Goal: Go to known website: Go to known website

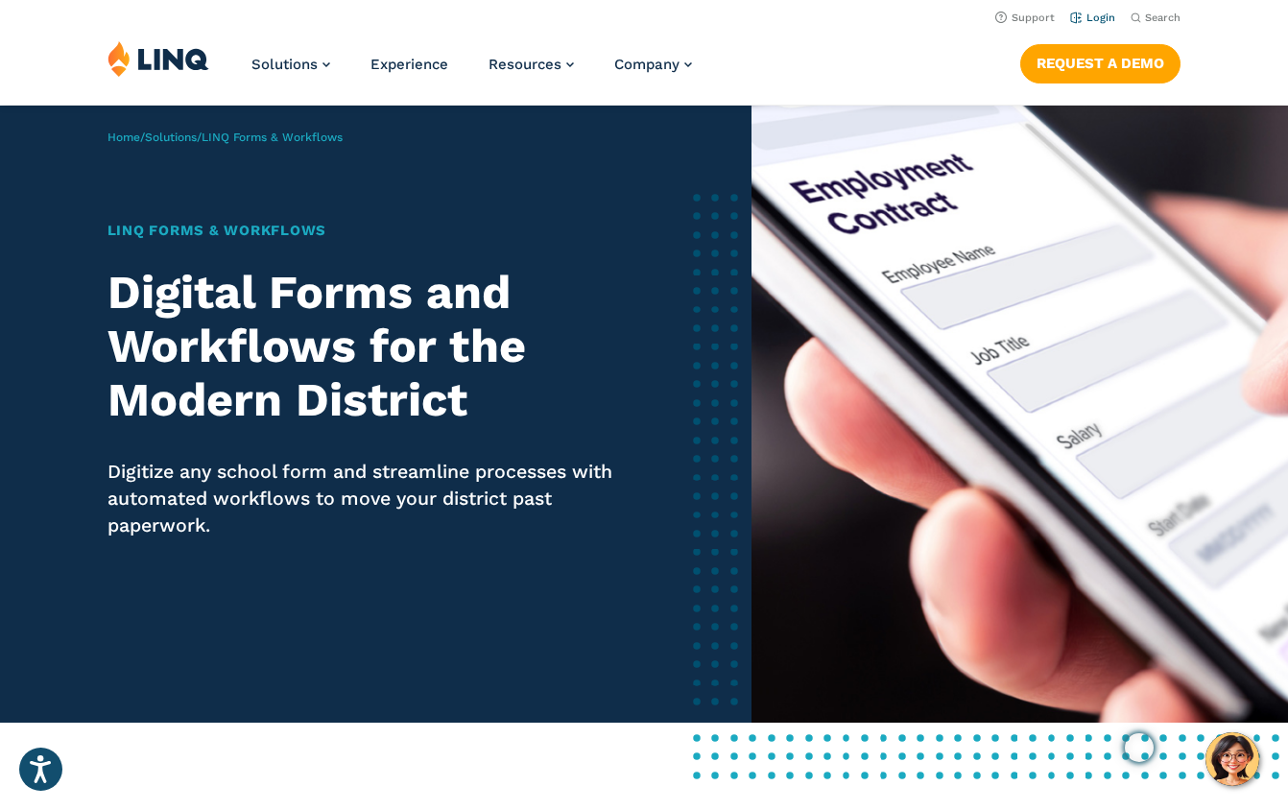
click at [1095, 22] on link "Login" at bounding box center [1092, 18] width 45 height 12
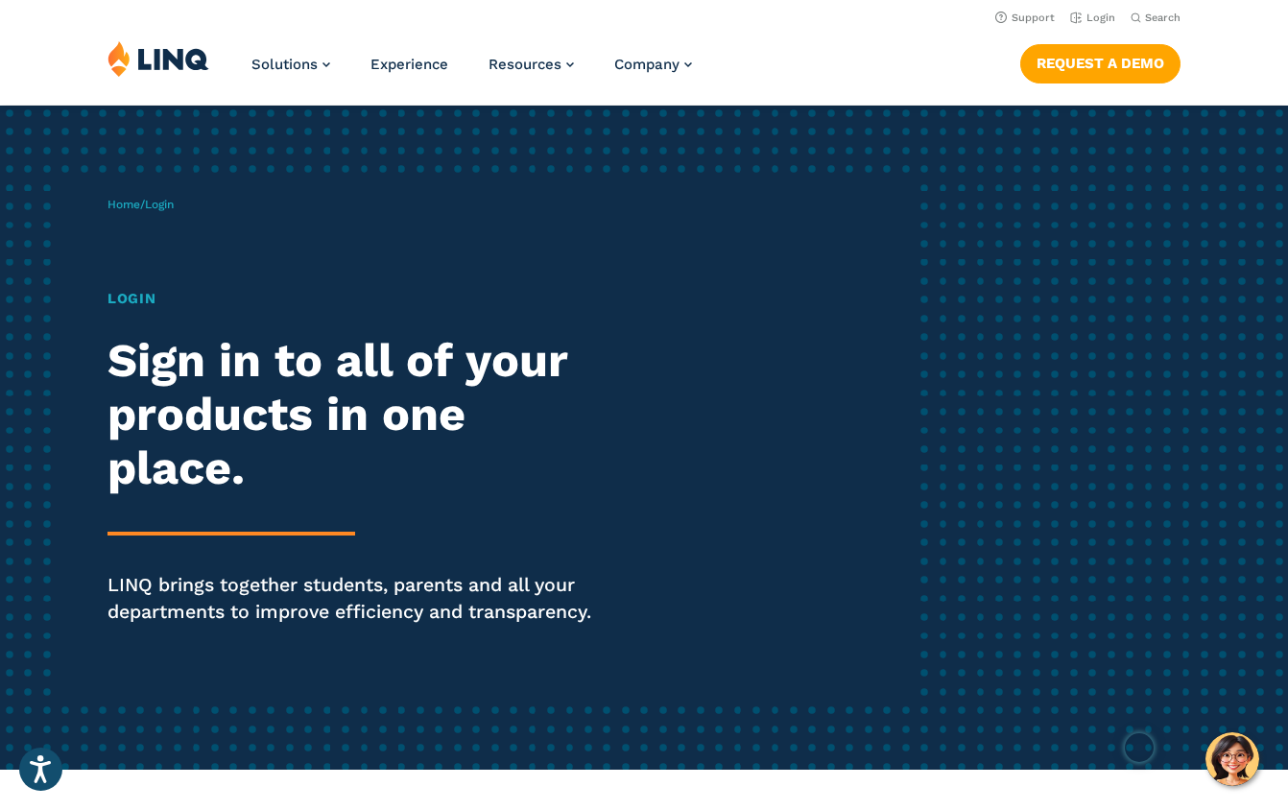
click at [126, 300] on h1 "Login" at bounding box center [356, 298] width 496 height 21
click at [1099, 14] on link "Login" at bounding box center [1092, 18] width 45 height 12
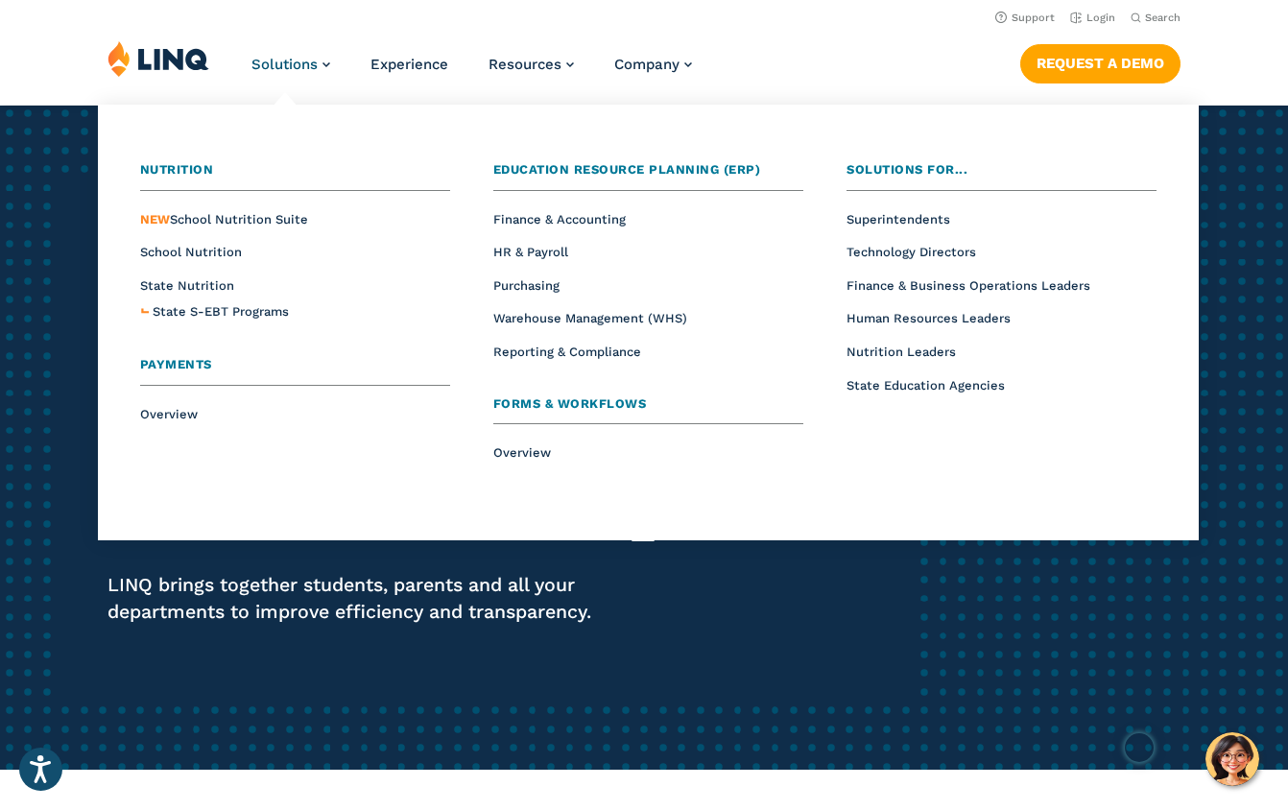
click at [547, 404] on span "Forms & Workflows" at bounding box center [570, 404] width 154 height 14
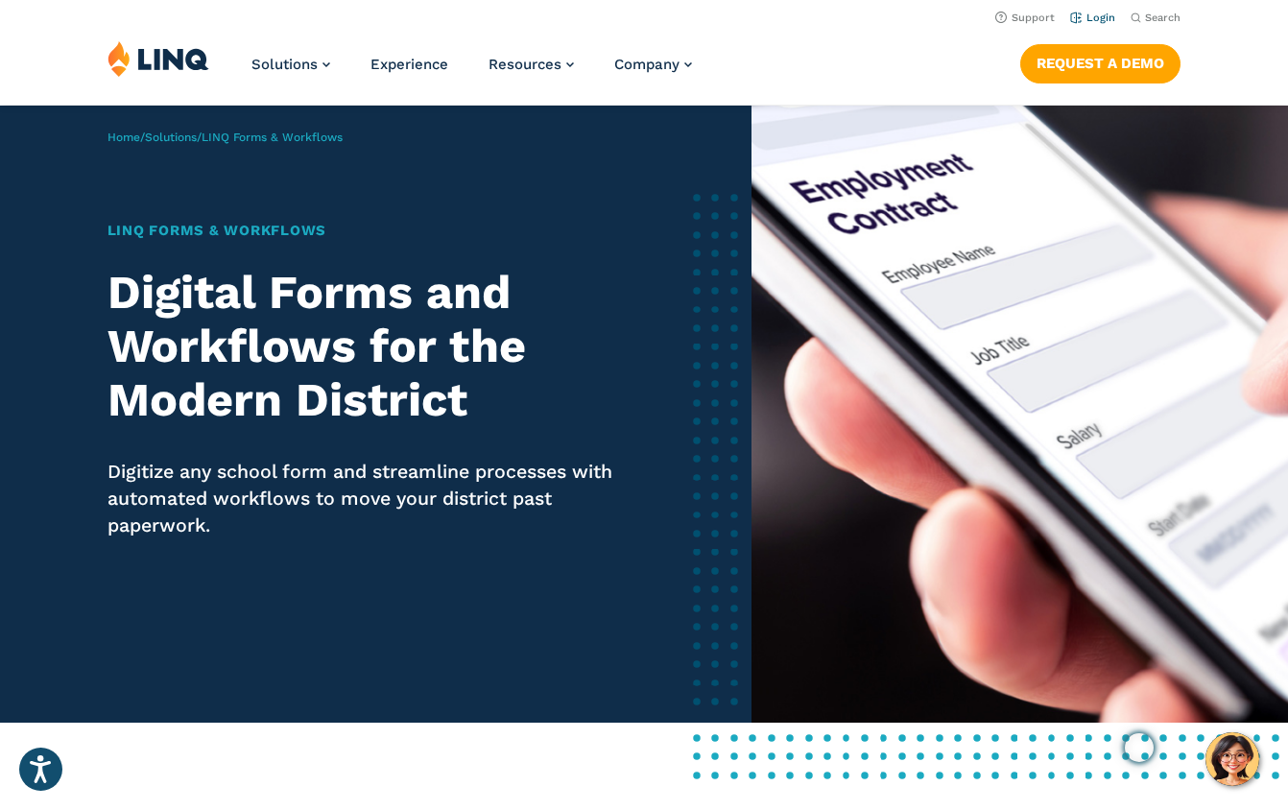
click at [1092, 21] on link "Login" at bounding box center [1092, 18] width 45 height 12
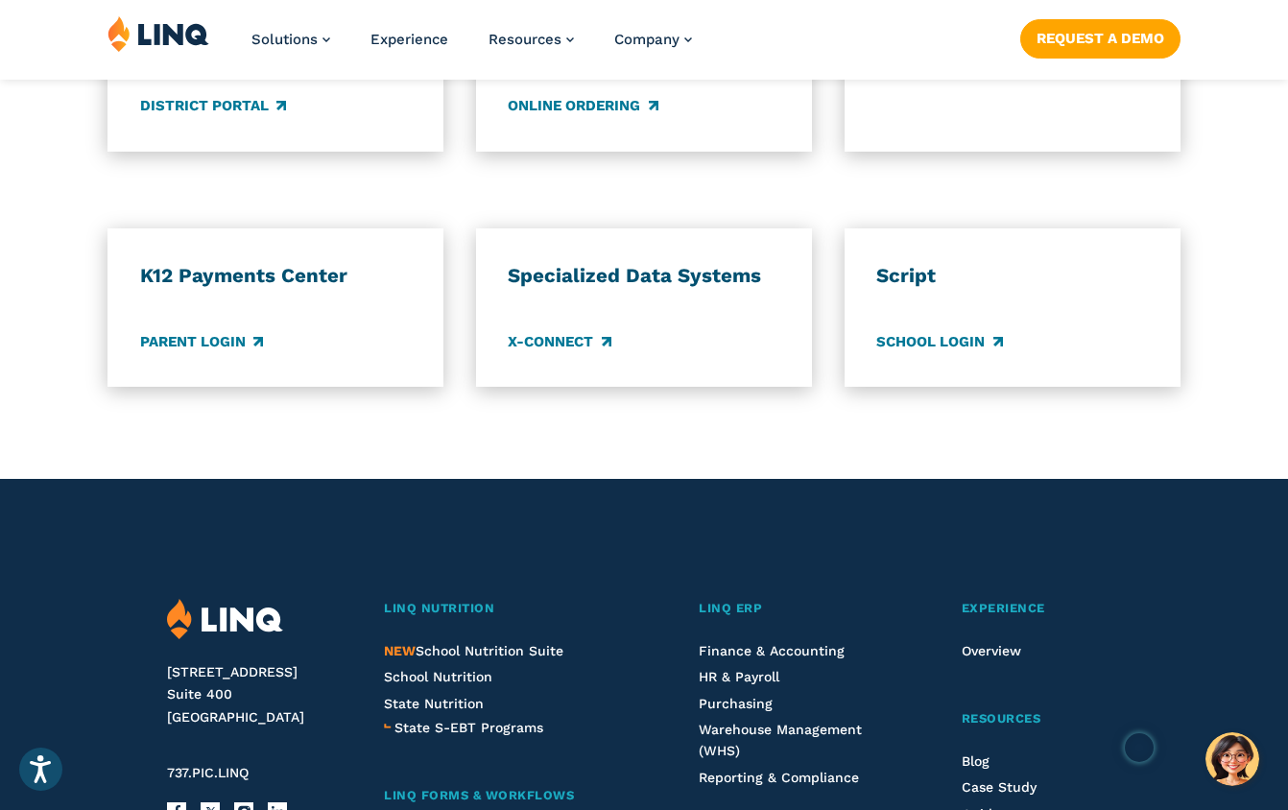
scroll to position [1657, 0]
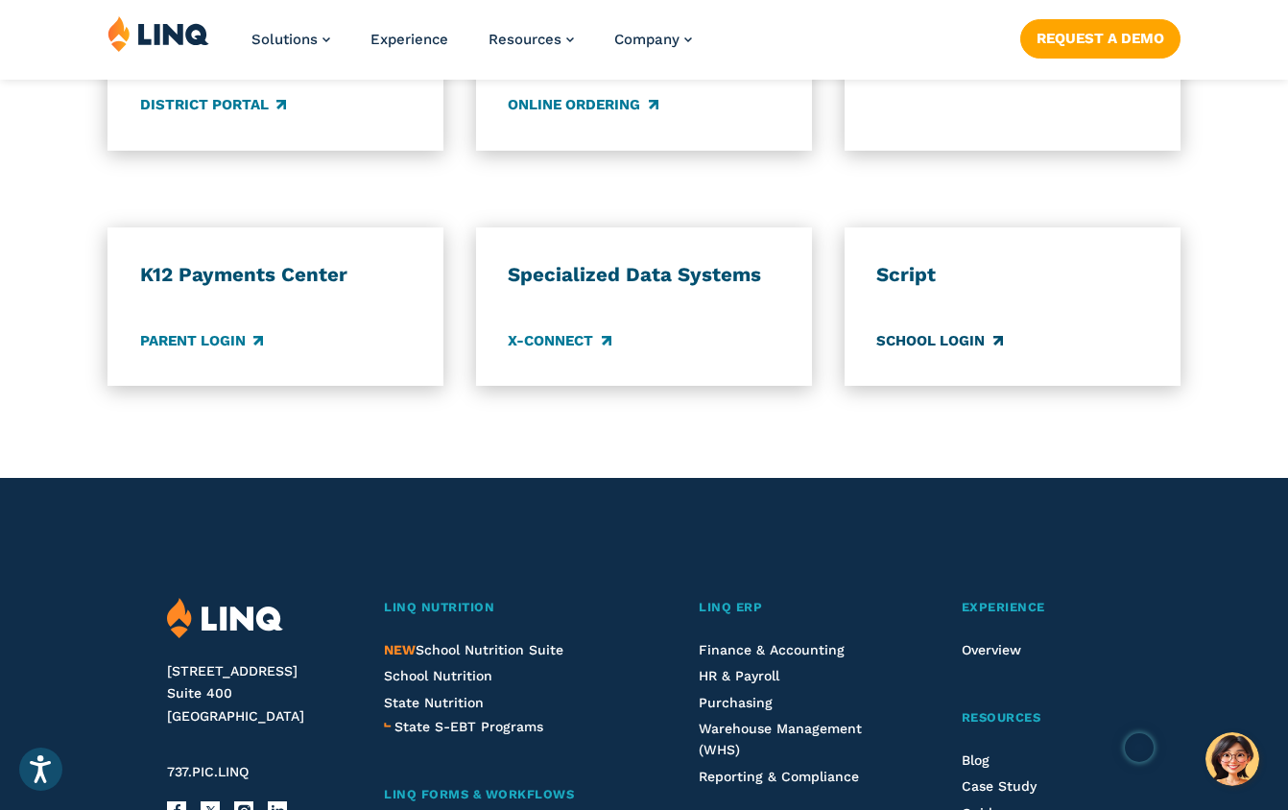
click at [955, 336] on link "School Login" at bounding box center [940, 340] width 126 height 21
